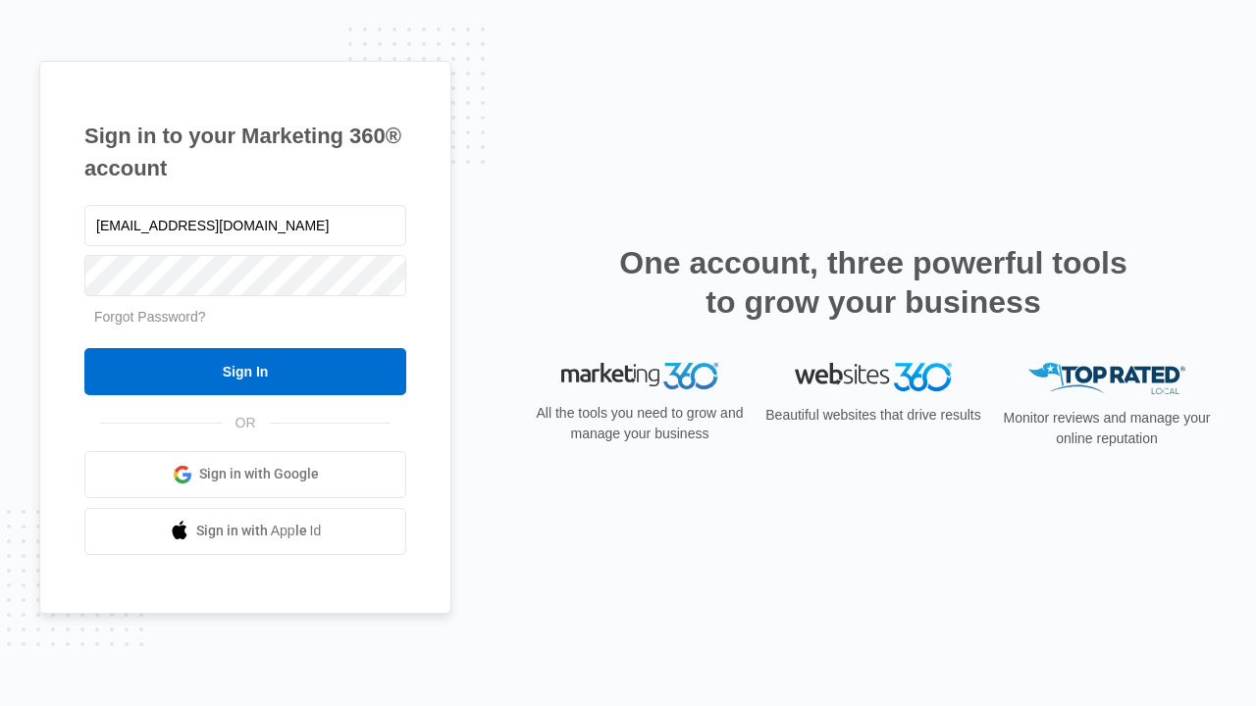
type input "[EMAIL_ADDRESS][DOMAIN_NAME]"
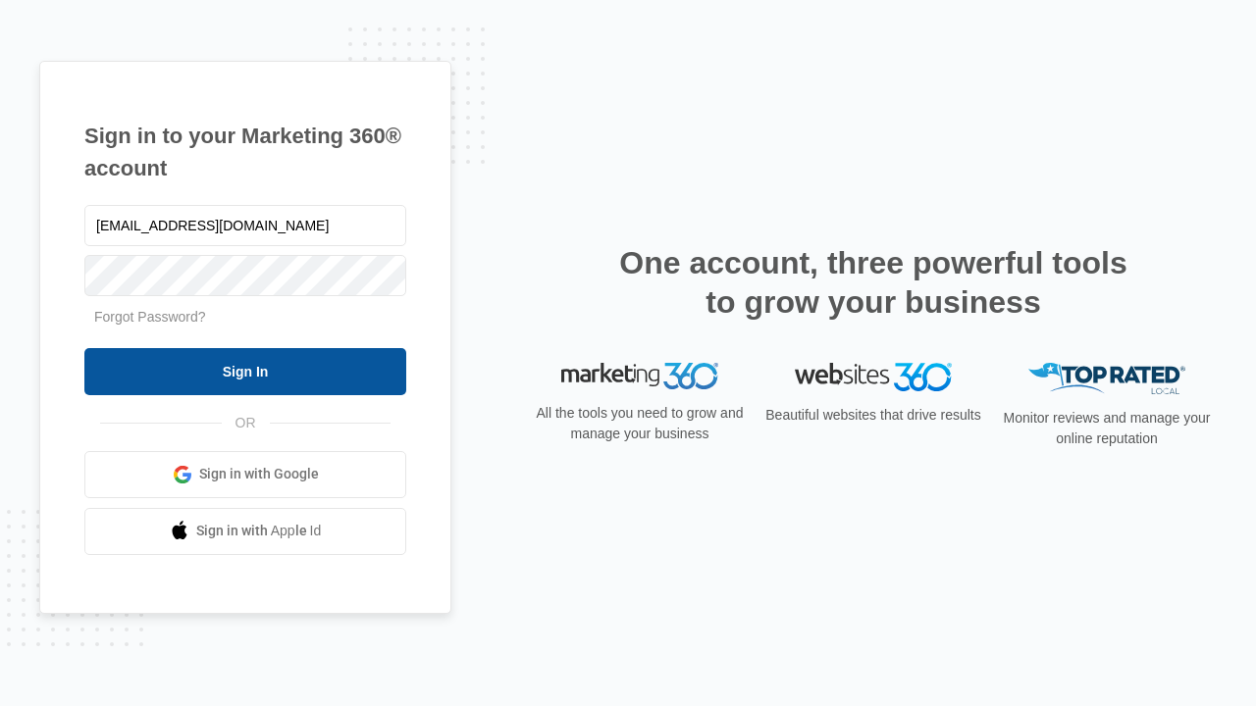
click at [245, 371] on input "Sign In" at bounding box center [245, 371] width 322 height 47
